Goal: Information Seeking & Learning: Learn about a topic

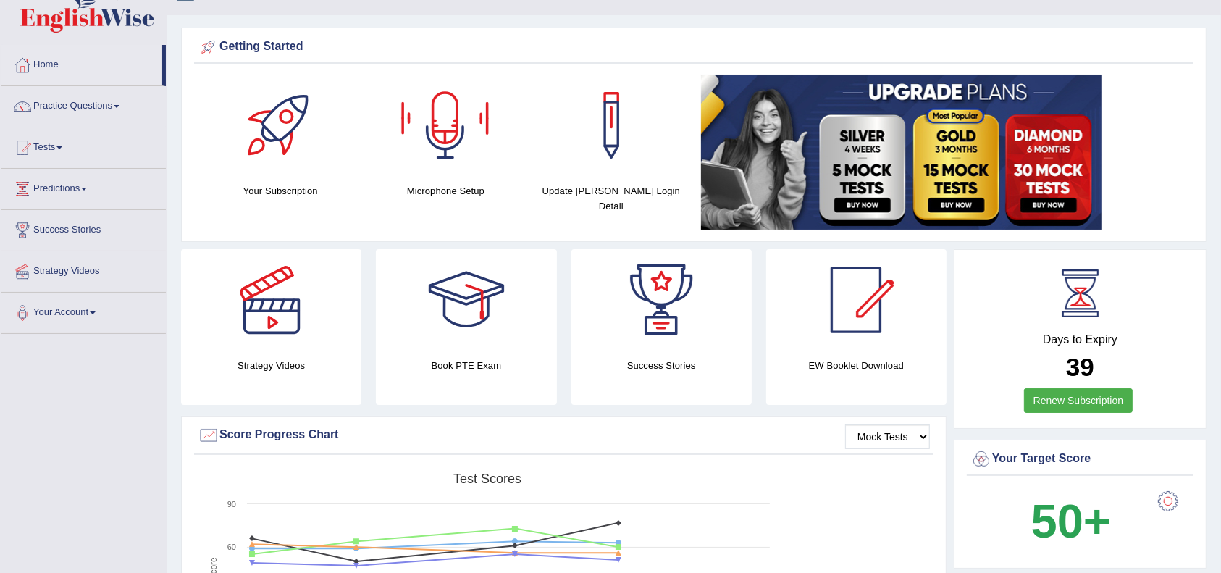
scroll to position [27, 0]
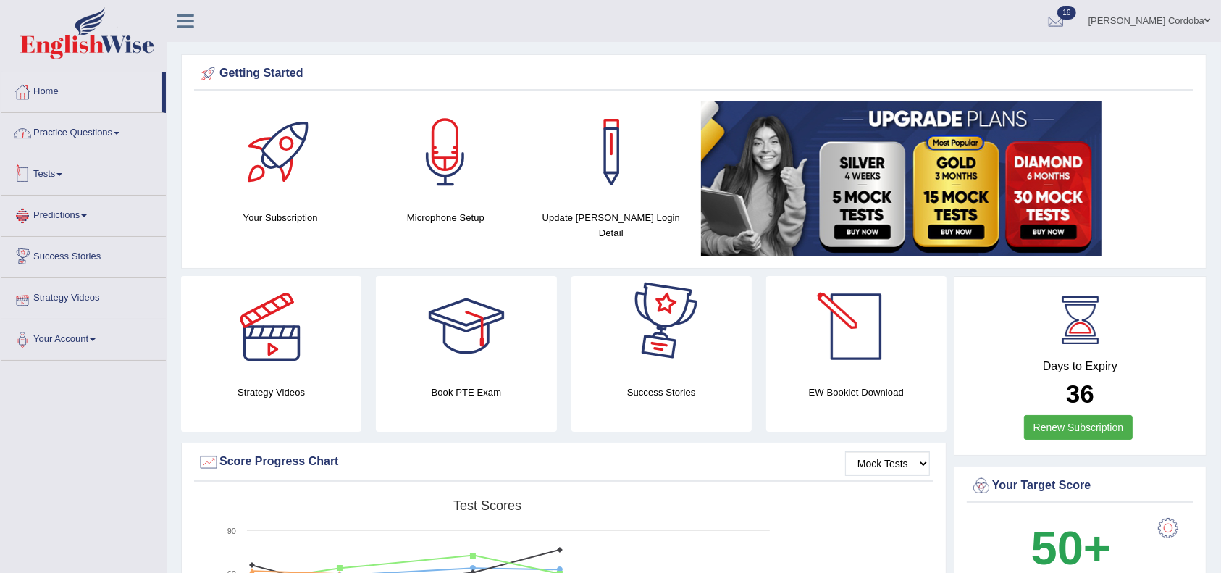
click at [98, 114] on link "Practice Questions" at bounding box center [83, 131] width 165 height 36
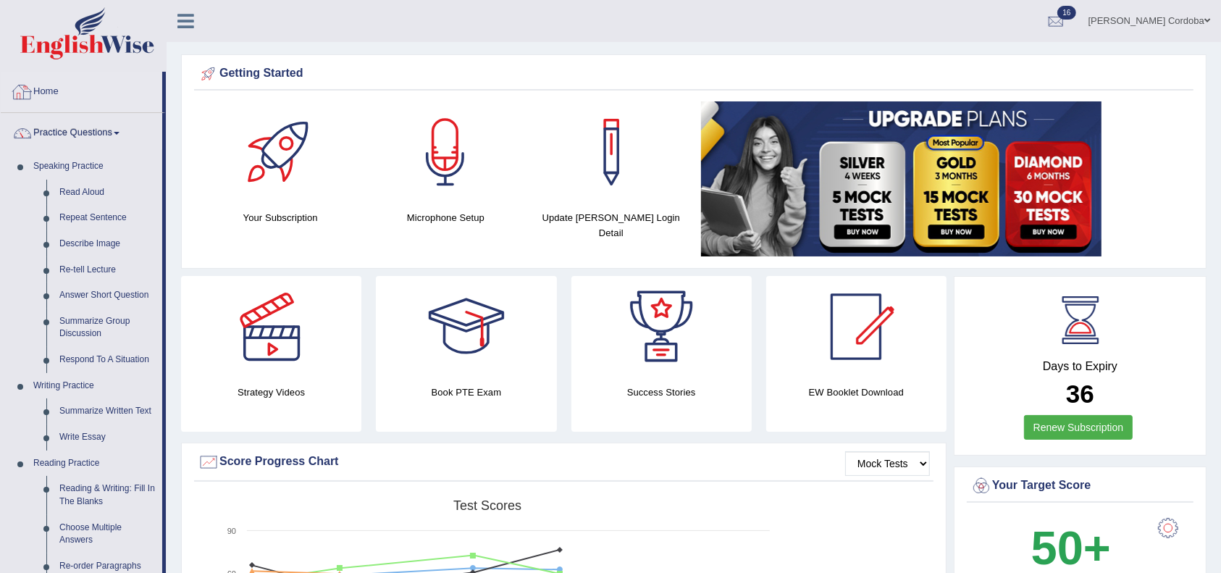
click at [77, 138] on link "Practice Questions" at bounding box center [81, 131] width 161 height 36
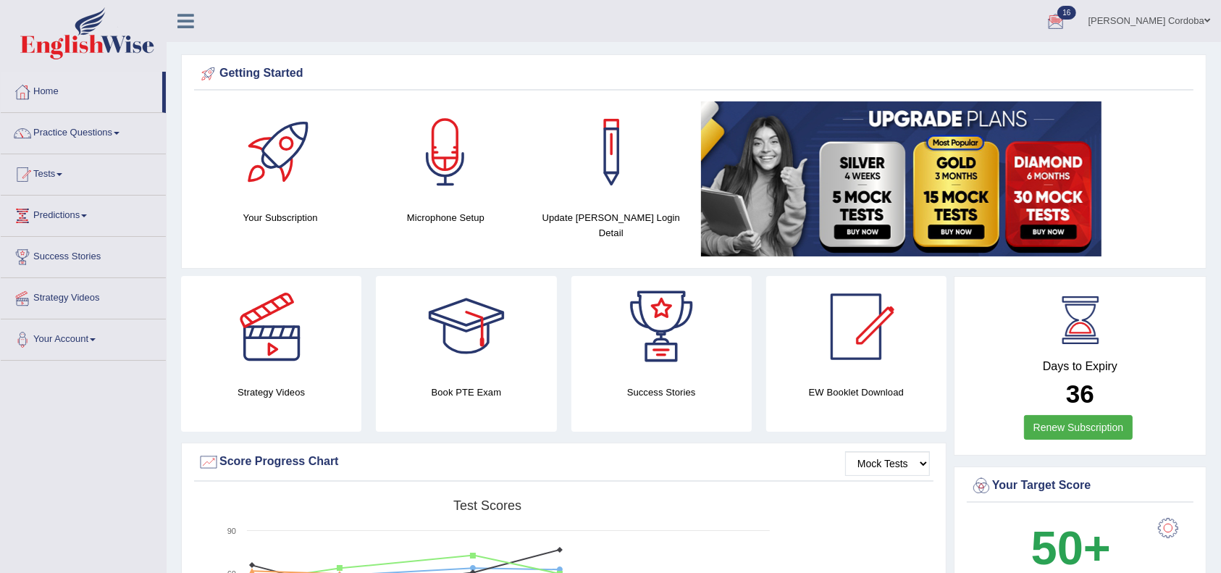
click at [46, 174] on link "Tests" at bounding box center [83, 172] width 165 height 36
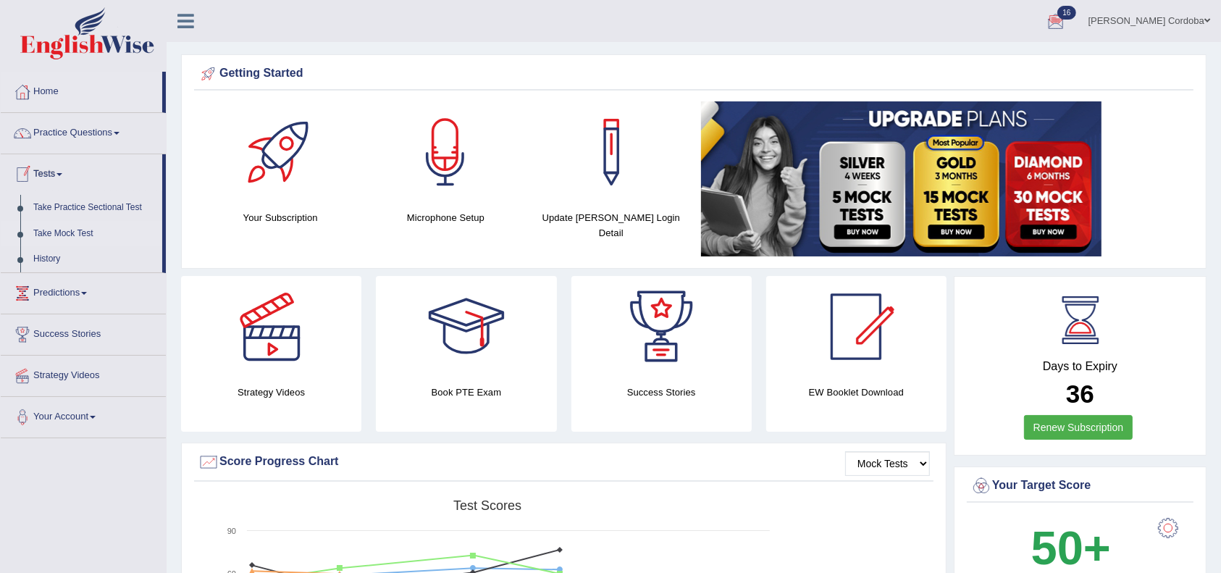
click at [67, 223] on link "Take Mock Test" at bounding box center [94, 234] width 135 height 26
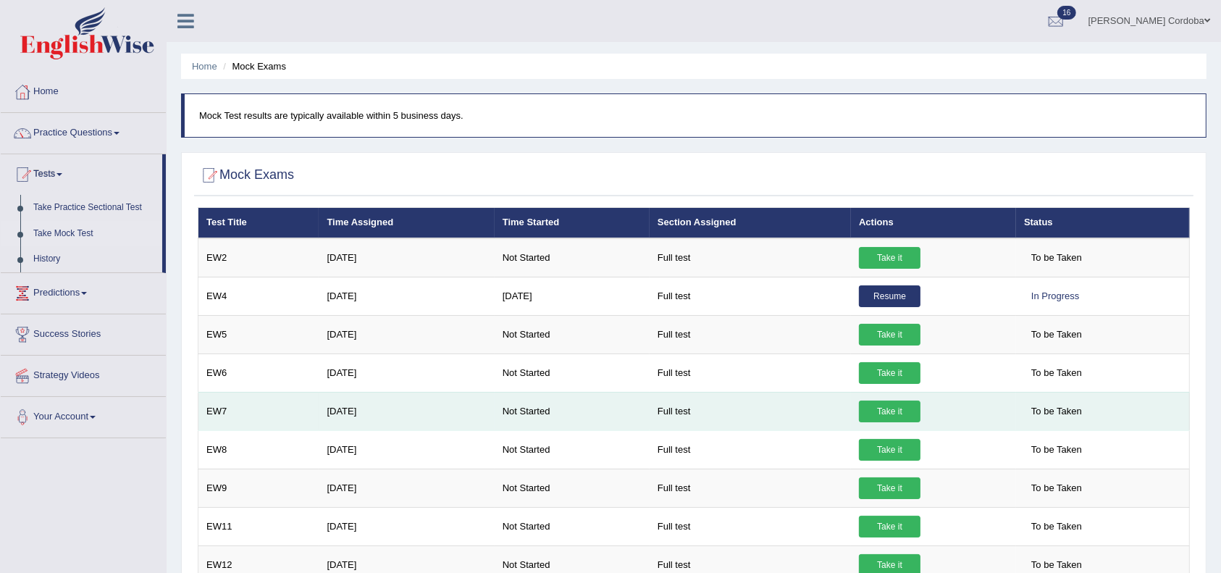
click at [907, 406] on link "Take it" at bounding box center [890, 411] width 62 height 22
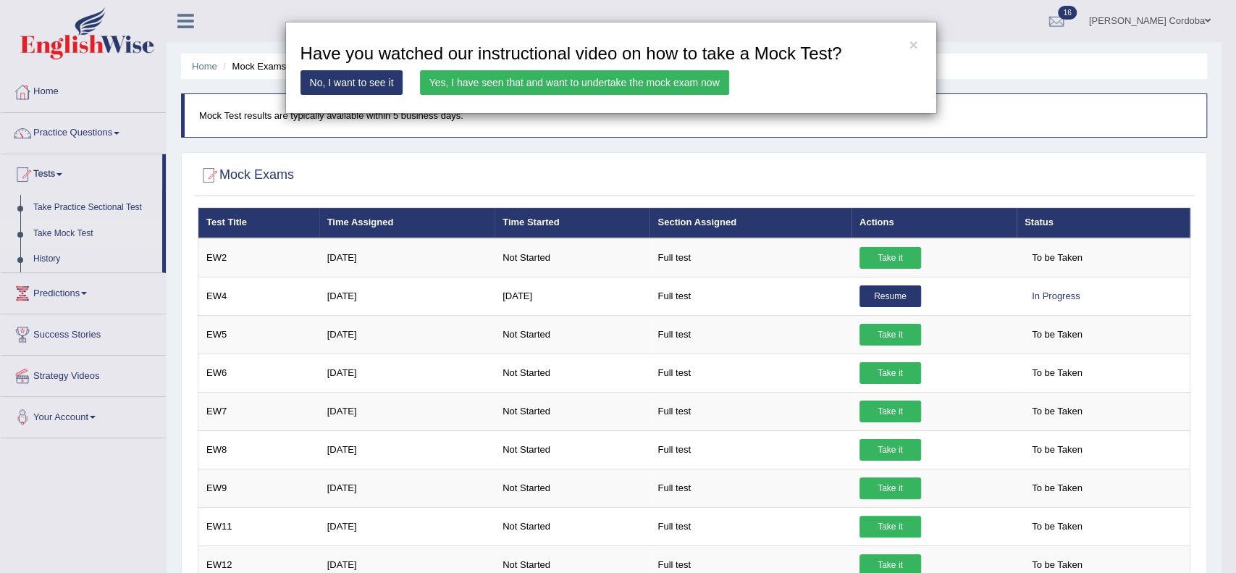
click at [701, 80] on link "Yes, I have seen that and want to undertake the mock exam now" at bounding box center [574, 82] width 309 height 25
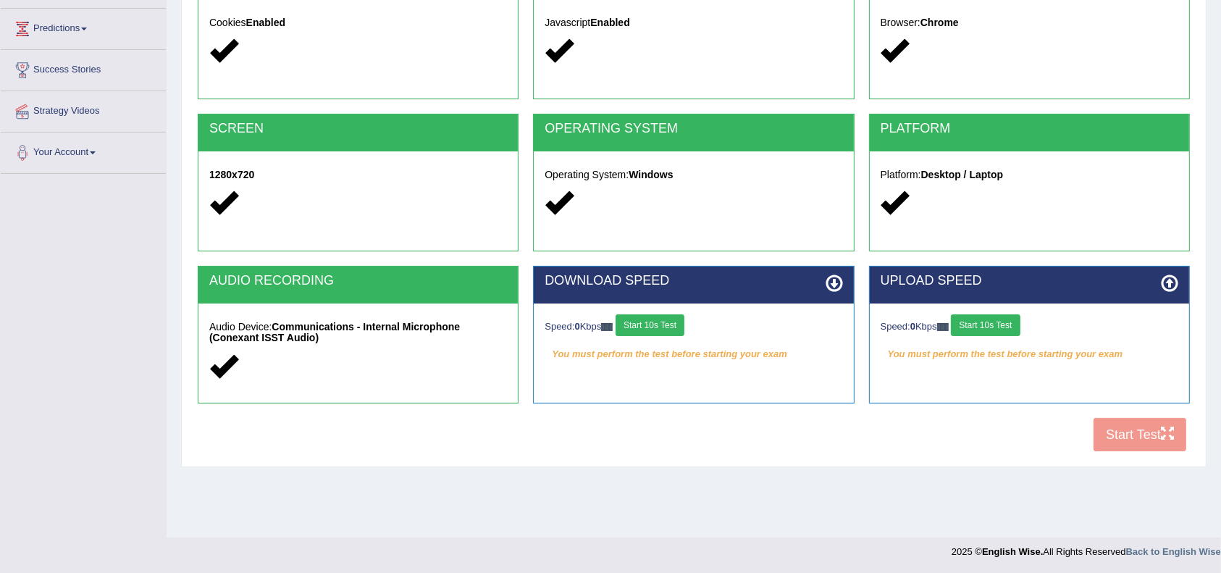
click at [650, 335] on div "Speed: 0 Kbps Start 10s Test" at bounding box center [694, 326] width 298 height 25
click at [657, 333] on button "Start 10s Test" at bounding box center [650, 325] width 69 height 22
click at [994, 322] on button "Start 10s Test" at bounding box center [985, 325] width 69 height 22
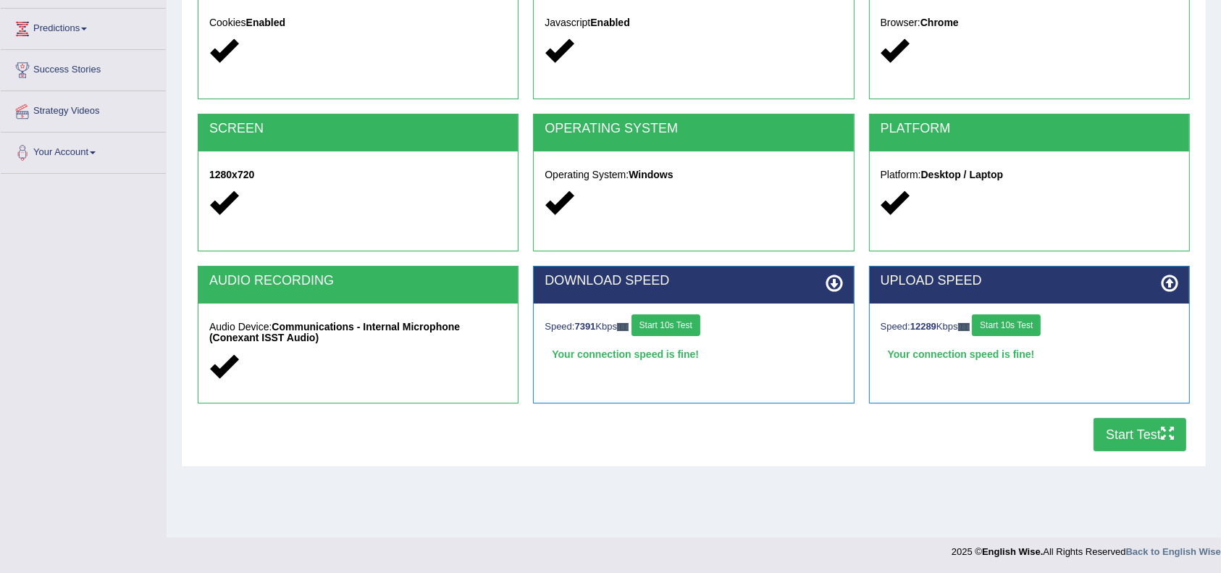
click at [1141, 435] on button "Start Test" at bounding box center [1140, 434] width 93 height 33
